Goal: Task Accomplishment & Management: Manage account settings

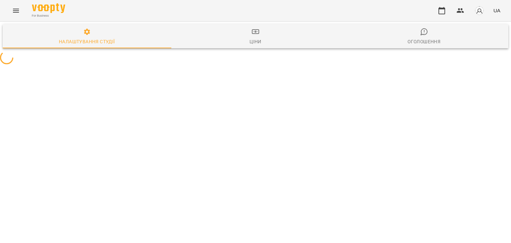
select select "**"
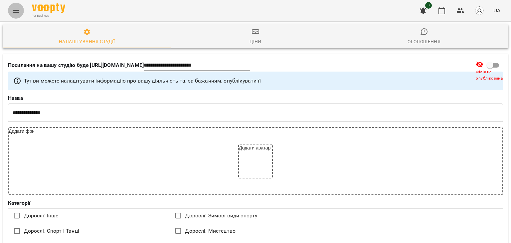
click at [15, 11] on icon "Menu" at bounding box center [16, 11] width 6 height 4
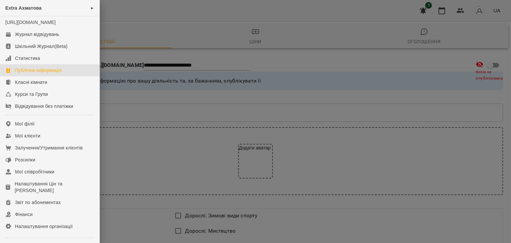
click at [174, 105] on div at bounding box center [255, 121] width 511 height 243
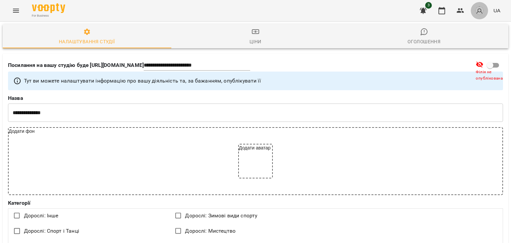
click at [479, 10] on img "button" at bounding box center [479, 10] width 9 height 9
click at [363, 50] on div at bounding box center [255, 121] width 511 height 243
click at [14, 14] on icon "Menu" at bounding box center [16, 11] width 8 height 8
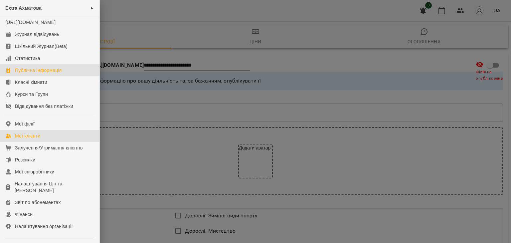
click at [48, 142] on link "Мої клієнти" at bounding box center [50, 136] width 100 height 12
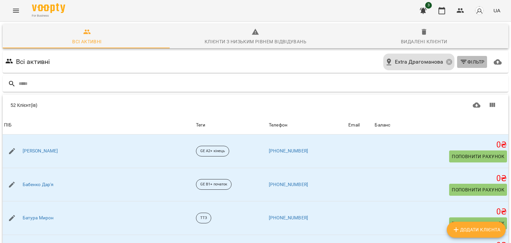
click at [463, 63] on span "Фільтр" at bounding box center [472, 62] width 25 height 8
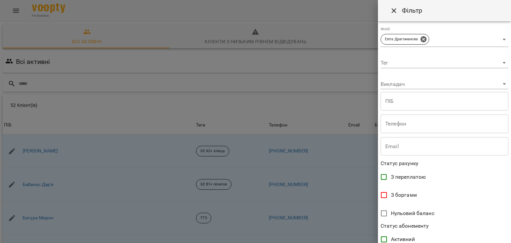
click at [305, 56] on div at bounding box center [255, 121] width 511 height 243
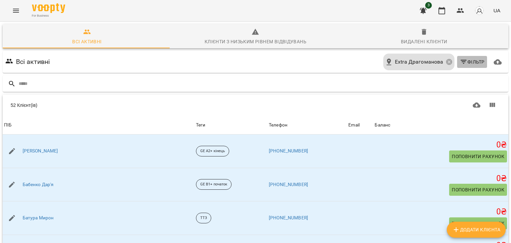
click at [465, 64] on span "Фільтр" at bounding box center [472, 62] width 25 height 8
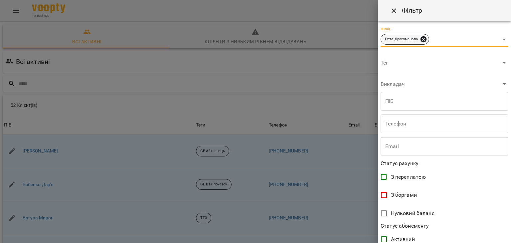
click at [423, 40] on icon at bounding box center [424, 39] width 6 height 6
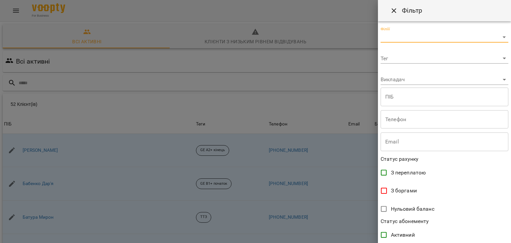
click at [337, 58] on div at bounding box center [255, 121] width 511 height 243
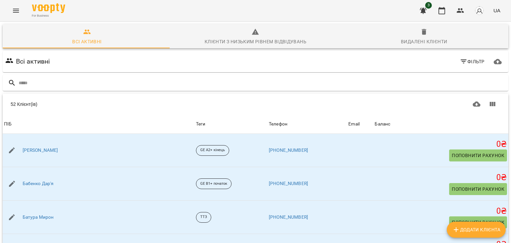
click at [468, 63] on span "Фільтр" at bounding box center [472, 62] width 25 height 8
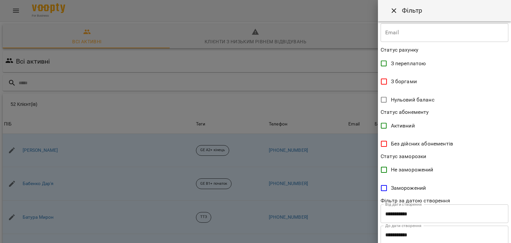
scroll to position [128, 0]
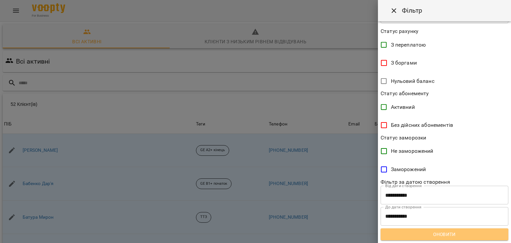
click at [444, 237] on span "Оновити" at bounding box center [444, 234] width 117 height 8
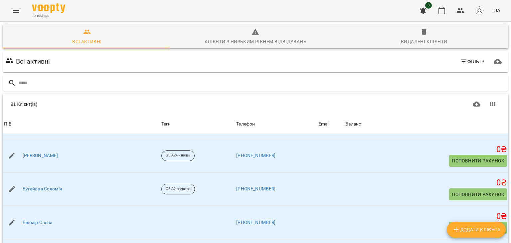
scroll to position [265, 0]
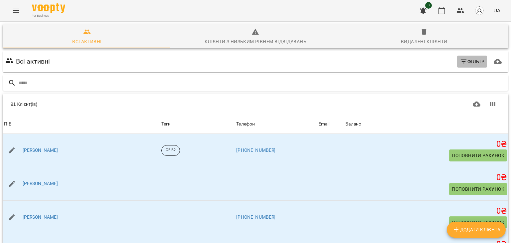
click at [465, 61] on span "Фільтр" at bounding box center [472, 62] width 25 height 8
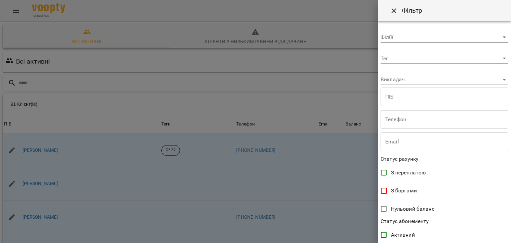
click at [308, 87] on div at bounding box center [255, 121] width 511 height 243
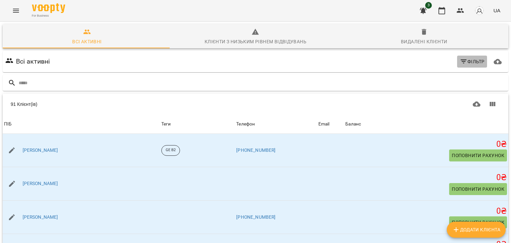
click at [466, 60] on span "Фільтр" at bounding box center [472, 62] width 25 height 8
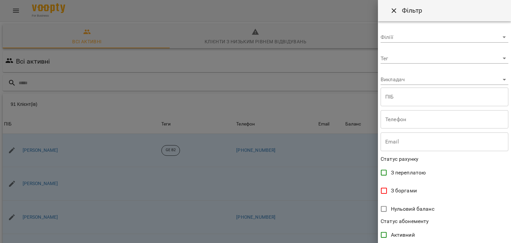
click at [261, 110] on div at bounding box center [255, 121] width 511 height 243
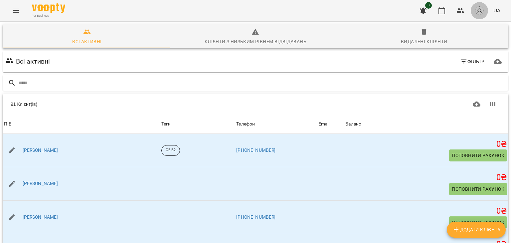
click at [482, 12] on img "button" at bounding box center [479, 10] width 9 height 9
click at [19, 12] on div at bounding box center [255, 121] width 511 height 243
click at [19, 12] on icon "Menu" at bounding box center [16, 11] width 8 height 8
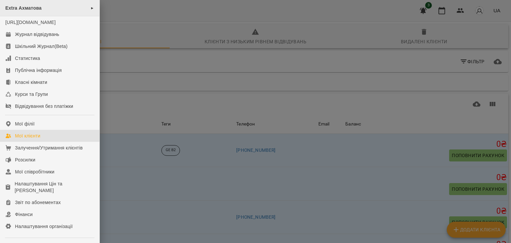
click at [94, 9] on div "Extra Ахматова ►" at bounding box center [50, 8] width 100 height 16
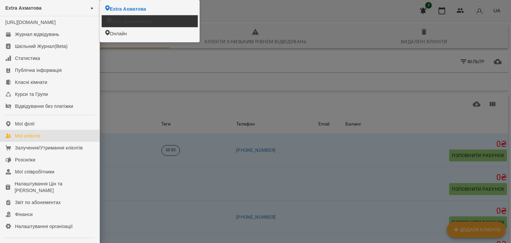
click at [119, 24] on span "Extra Драгоманова" at bounding box center [131, 21] width 40 height 6
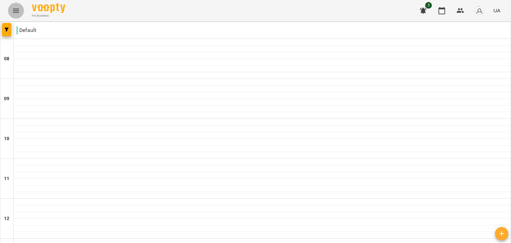
drag, startPoint x: 503, startPoint y: 69, endPoint x: 17, endPoint y: 10, distance: 489.5
click at [17, 10] on icon "Menu" at bounding box center [16, 11] width 8 height 8
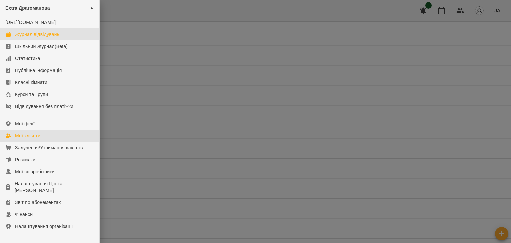
click at [38, 138] on link "Мої клієнти" at bounding box center [50, 136] width 100 height 12
